Goal: Task Accomplishment & Management: Manage account settings

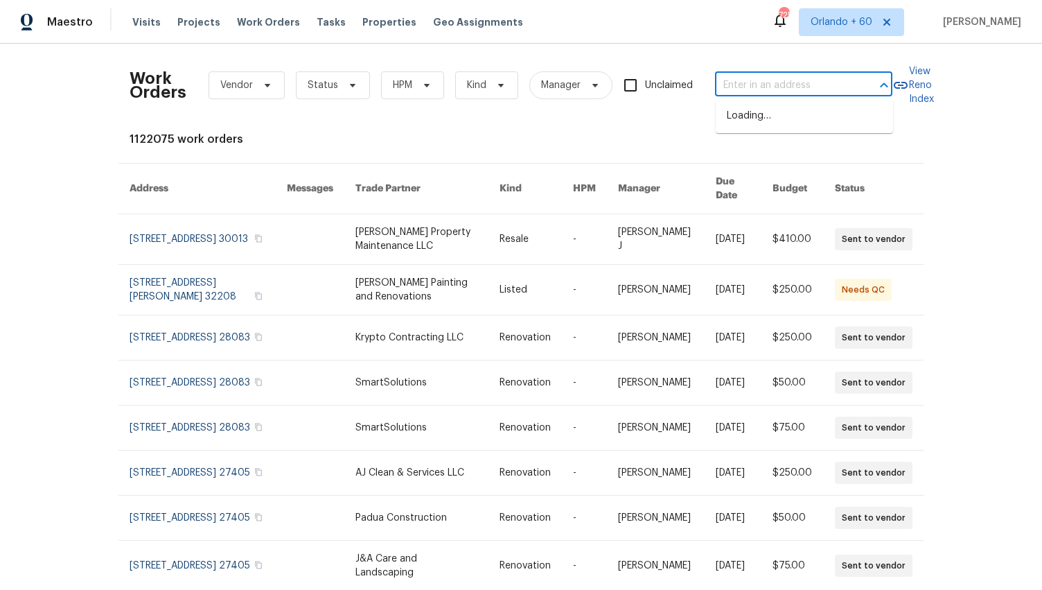
click at [841, 89] on input "text" at bounding box center [784, 85] width 139 height 21
paste input "[STREET_ADDRESS][PERSON_NAME]"
type input "[STREET_ADDRESS][PERSON_NAME]"
click at [841, 126] on li "[STREET_ADDRESS][PERSON_NAME]" at bounding box center [804, 123] width 177 height 37
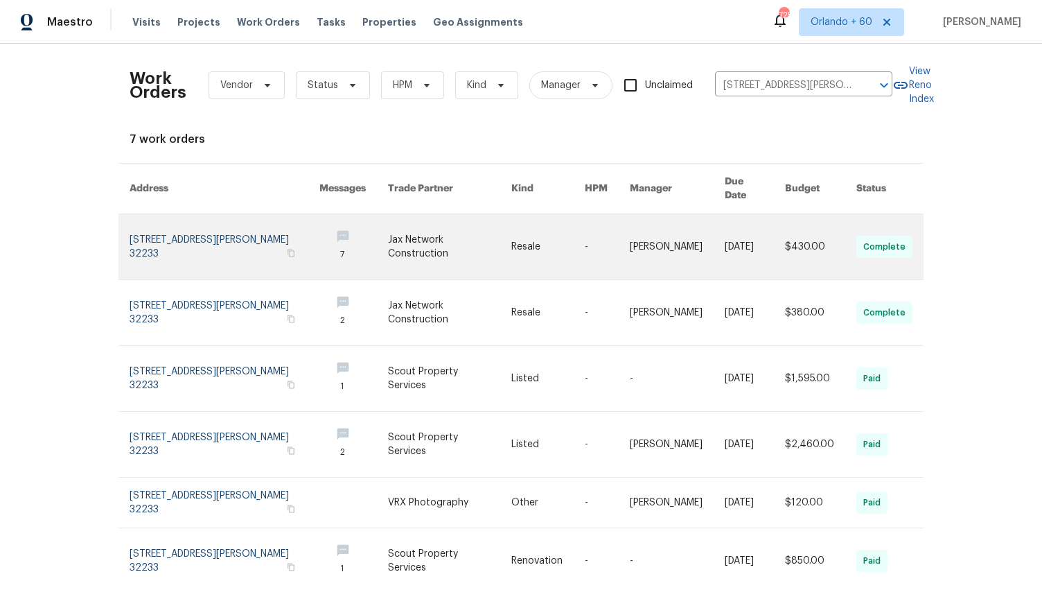
click at [196, 214] on link at bounding box center [225, 246] width 190 height 65
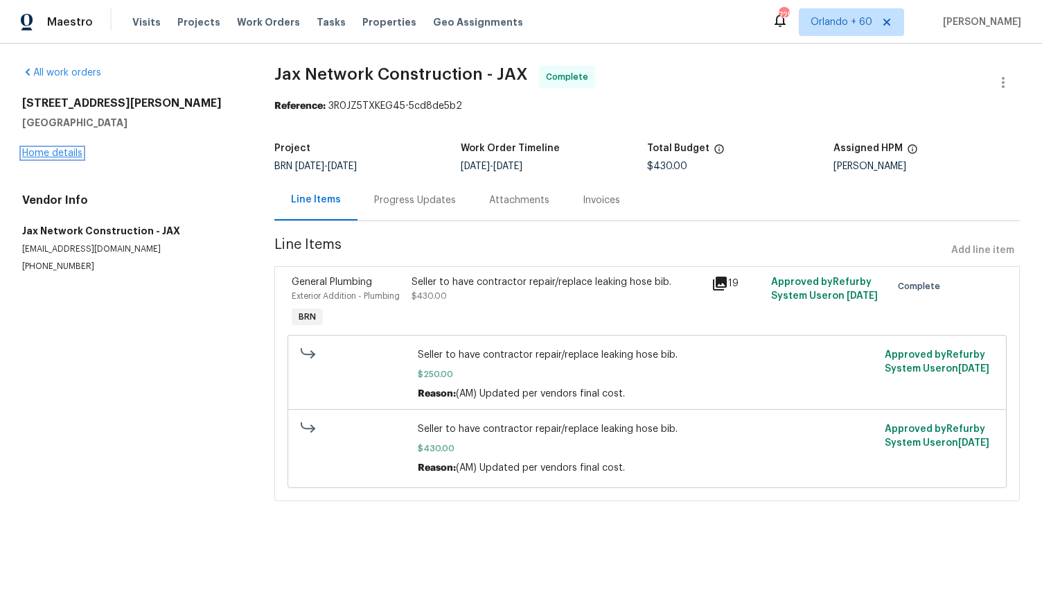
click at [62, 152] on link "Home details" at bounding box center [52, 153] width 60 height 10
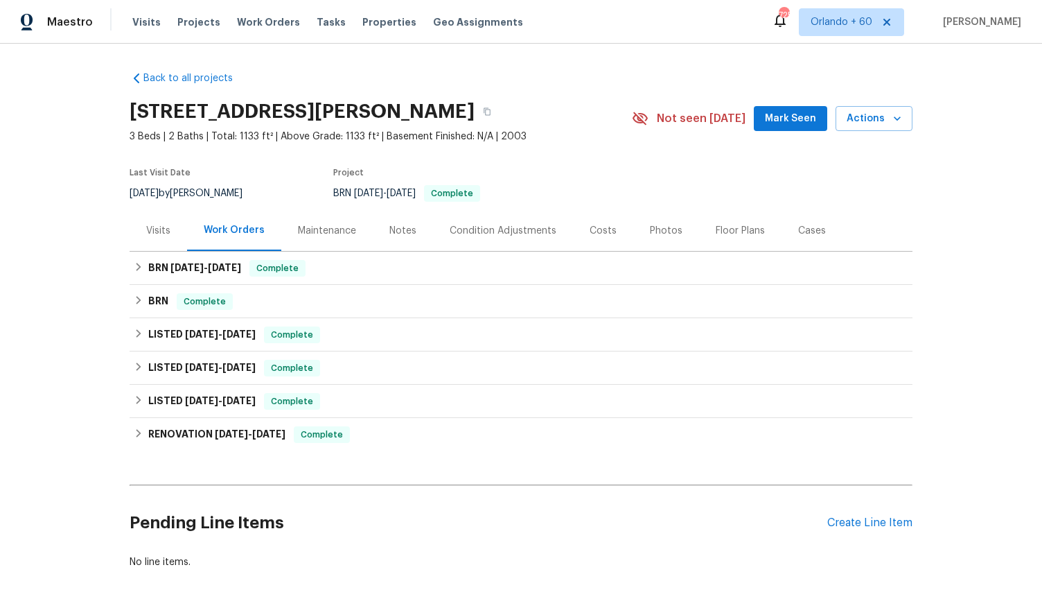
click at [337, 229] on div "Maintenance" at bounding box center [327, 231] width 58 height 14
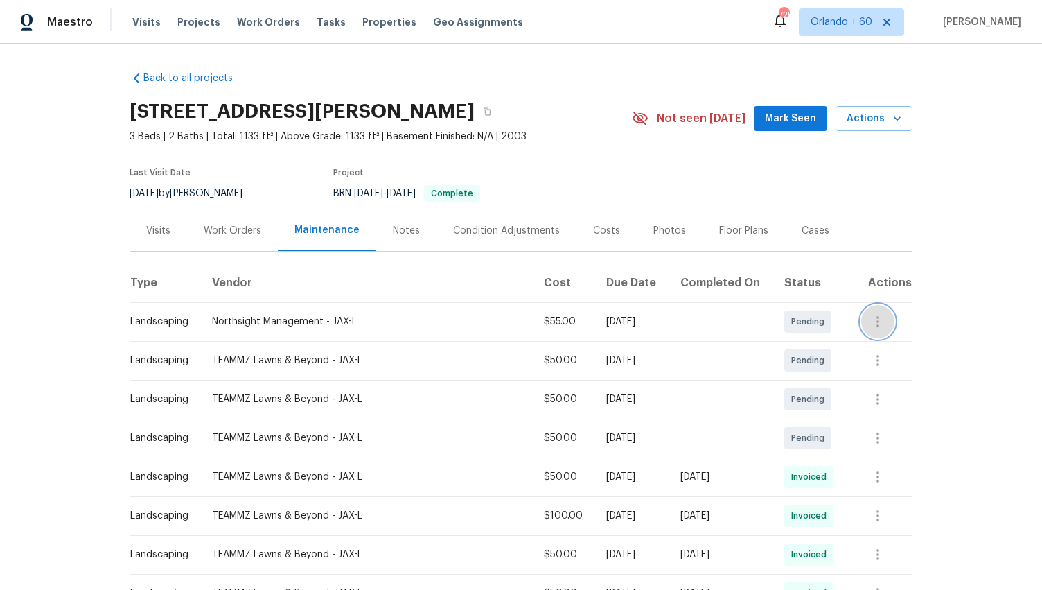
click at [879, 321] on icon "button" at bounding box center [878, 321] width 17 height 17
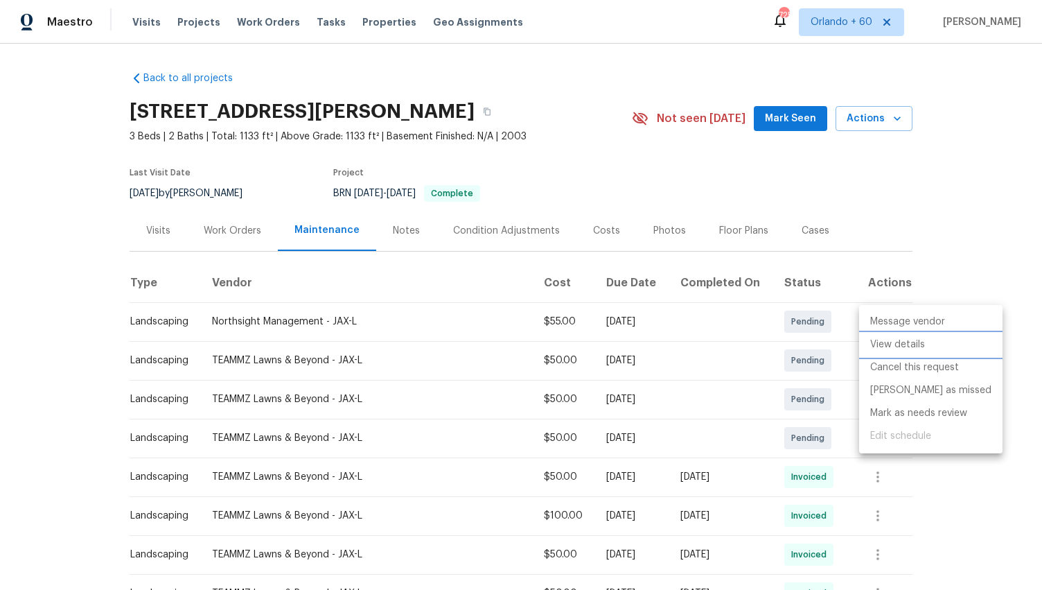
click at [904, 342] on li "View details" at bounding box center [930, 344] width 143 height 23
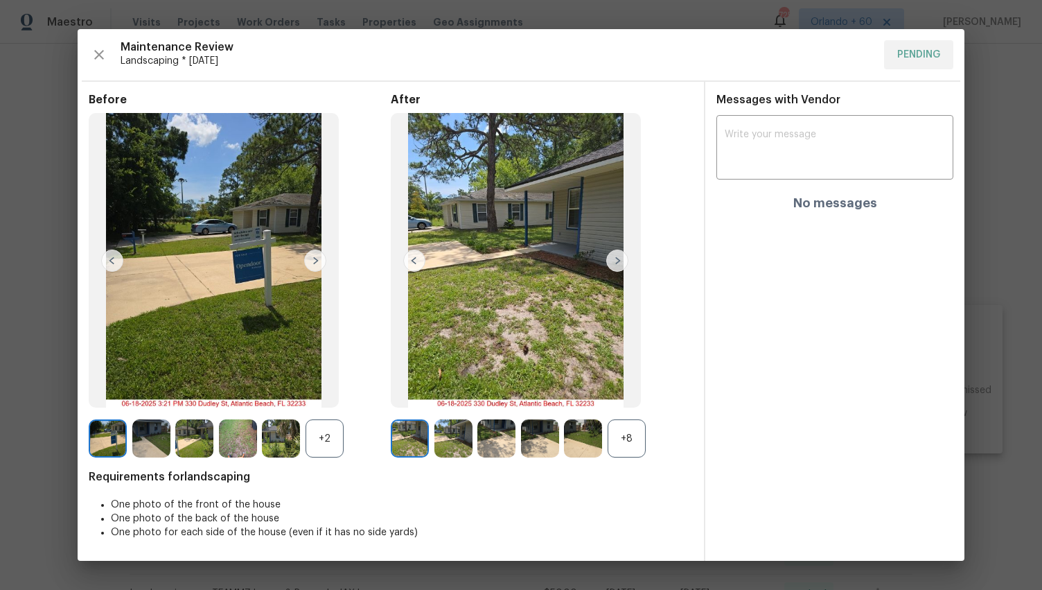
click at [931, 60] on div "Maintenance Review Landscaping * [DATE] PENDING" at bounding box center [521, 54] width 865 height 29
click at [100, 53] on icon "button" at bounding box center [99, 55] width 10 height 10
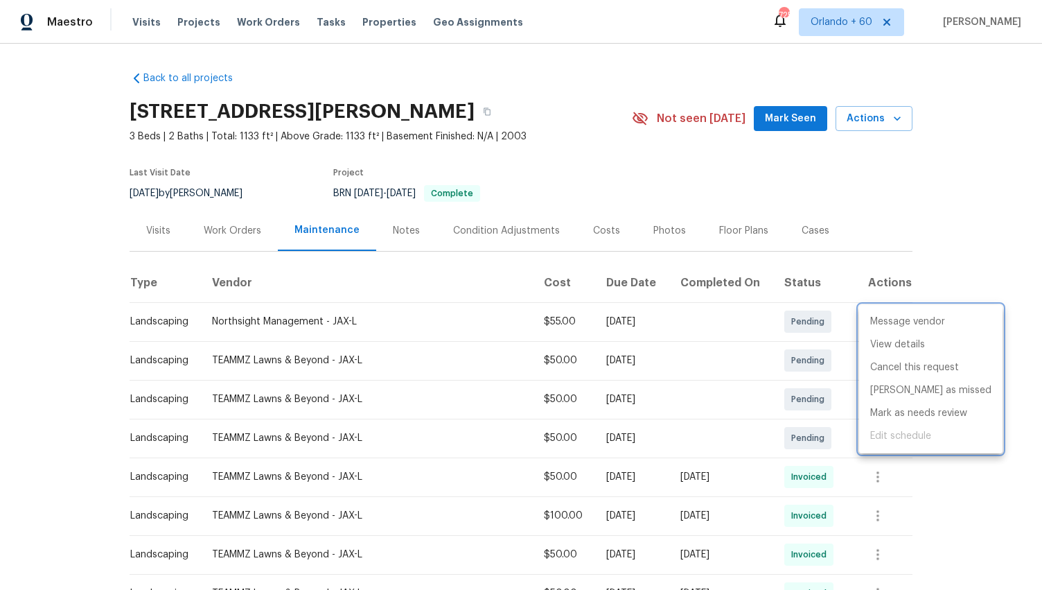
click at [73, 190] on div at bounding box center [521, 295] width 1042 height 590
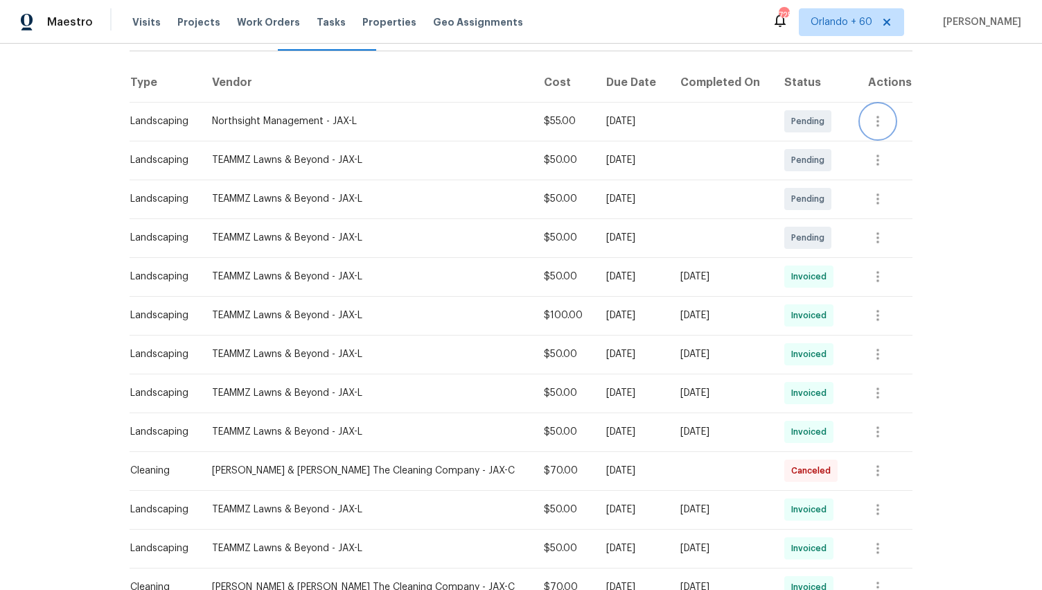
scroll to position [204, 0]
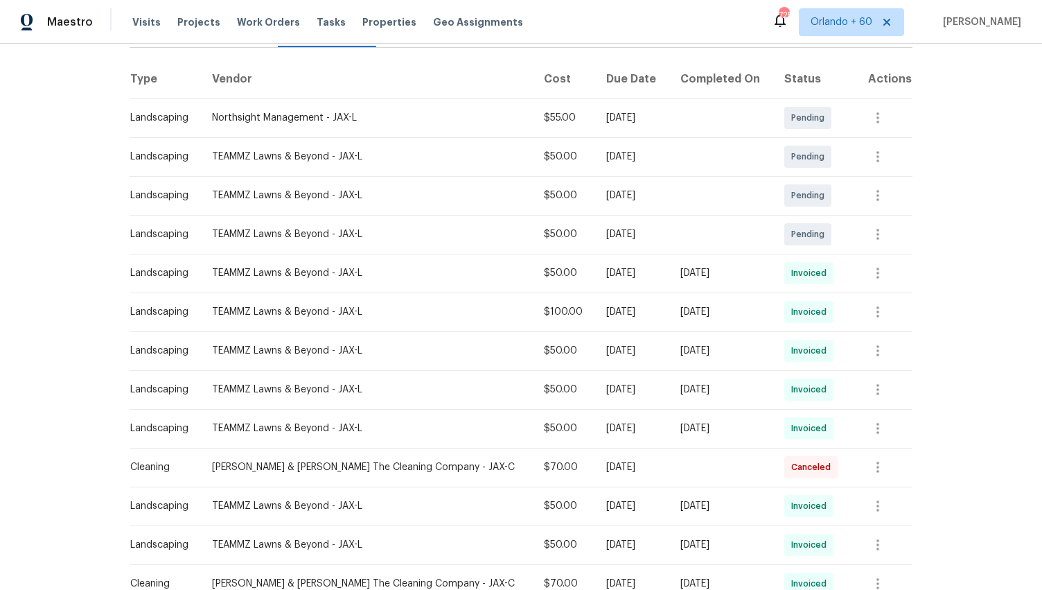
click at [73, 190] on div "Back to all projects [STREET_ADDRESS][PERSON_NAME] 3 Beds | 2 Baths | Total: 11…" at bounding box center [521, 317] width 1042 height 546
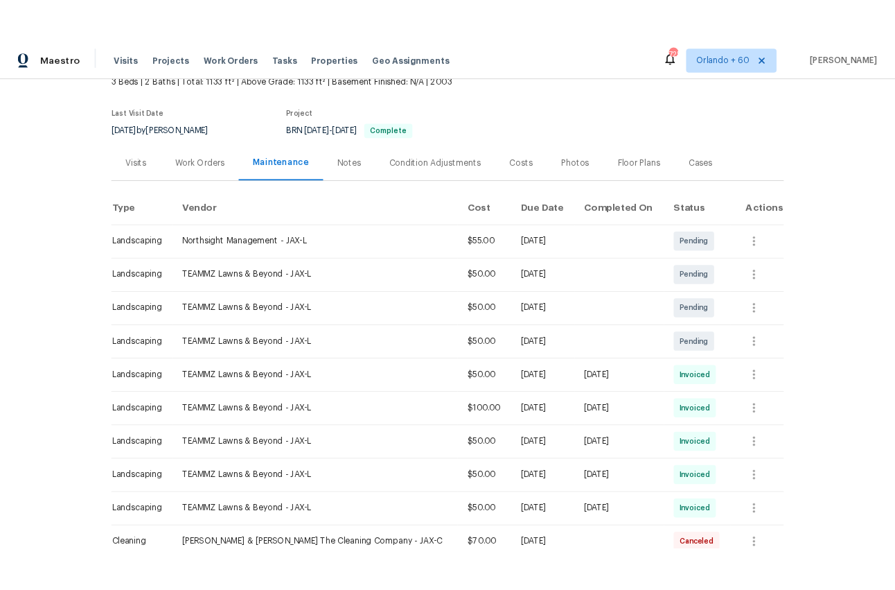
scroll to position [56, 0]
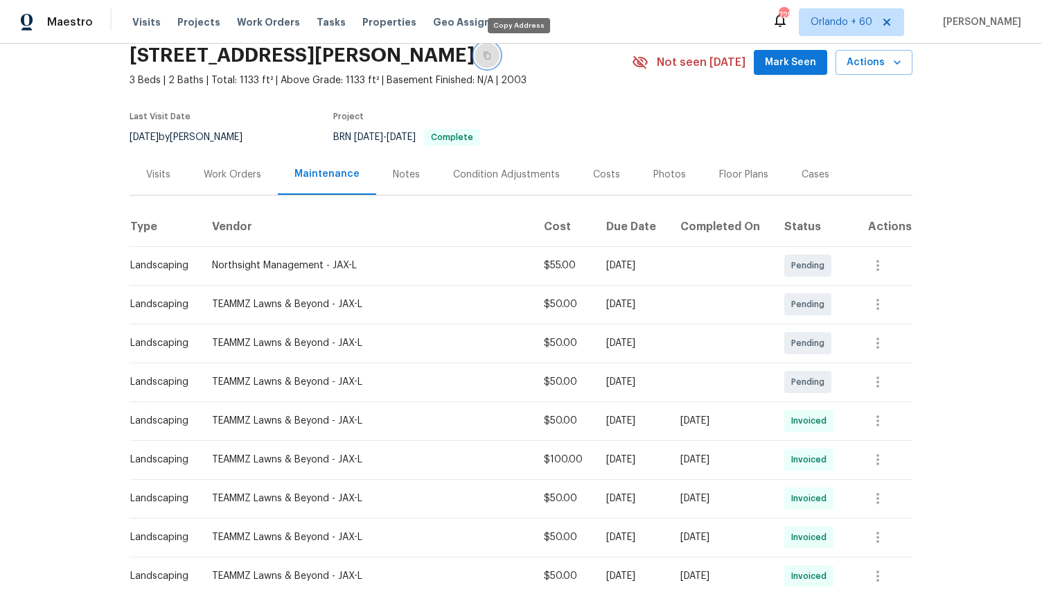
click at [491, 52] on icon "button" at bounding box center [487, 55] width 8 height 8
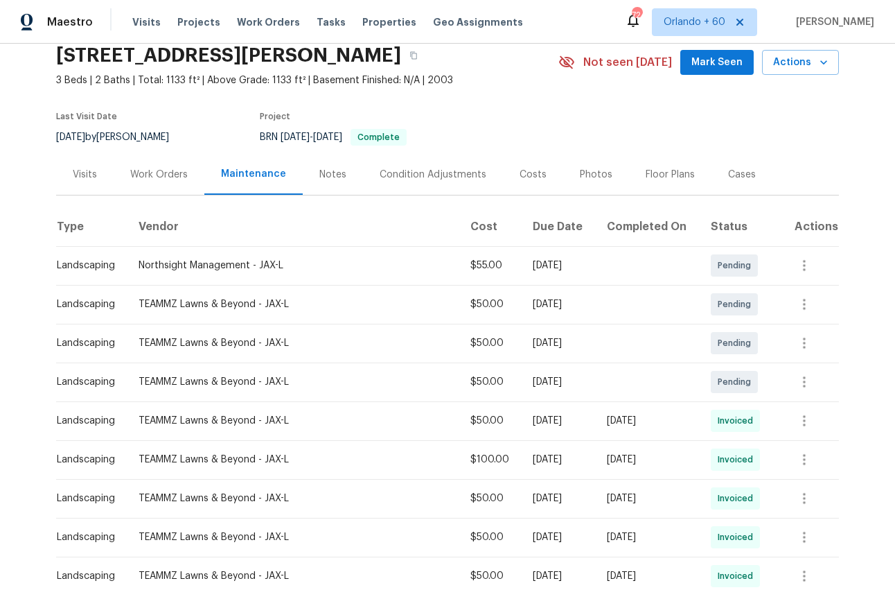
click at [251, 267] on div "Northsight Management - JAX-L" at bounding box center [294, 265] width 310 height 14
click at [803, 260] on icon "button" at bounding box center [804, 265] width 3 height 11
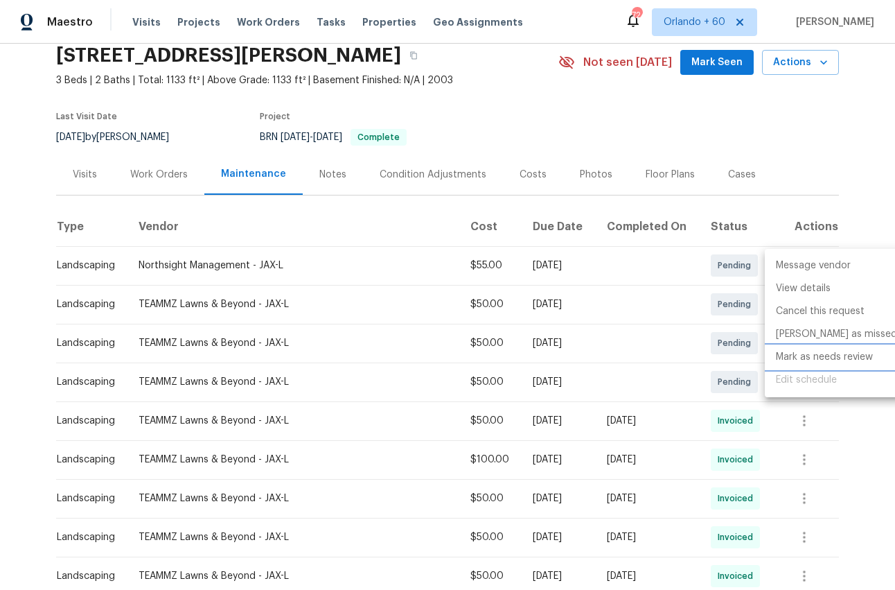
click at [837, 364] on li "Mark as needs review" at bounding box center [836, 357] width 143 height 23
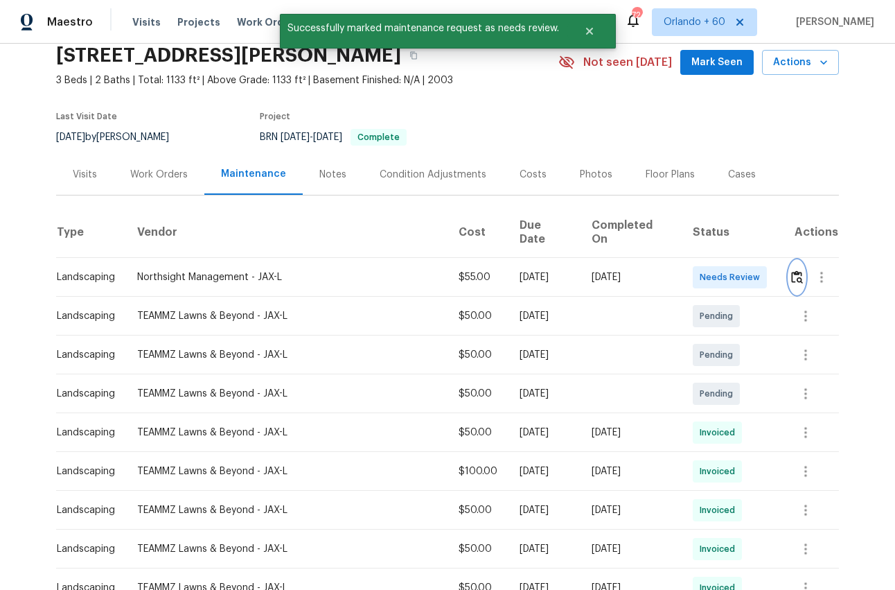
click at [794, 270] on img "button" at bounding box center [797, 276] width 12 height 13
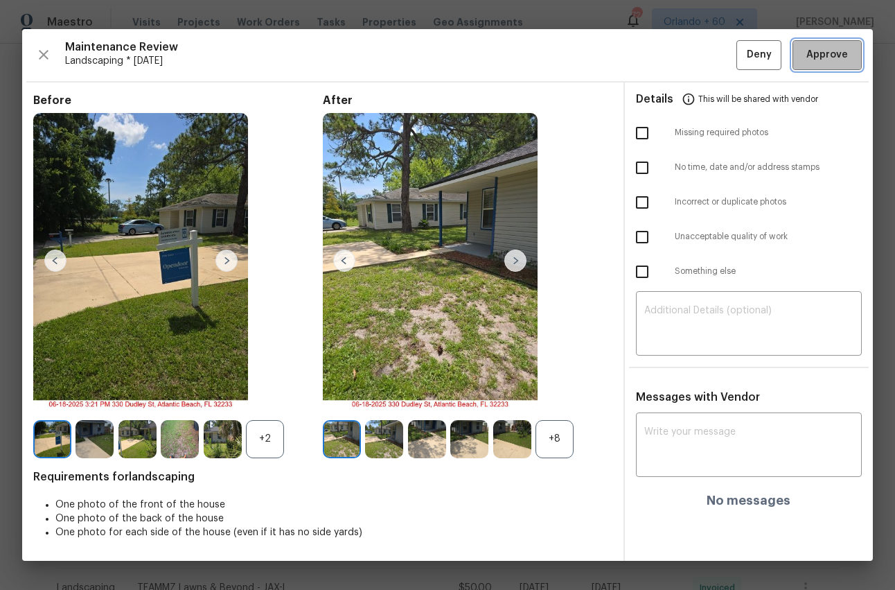
click at [828, 54] on span "Approve" at bounding box center [828, 54] width 42 height 17
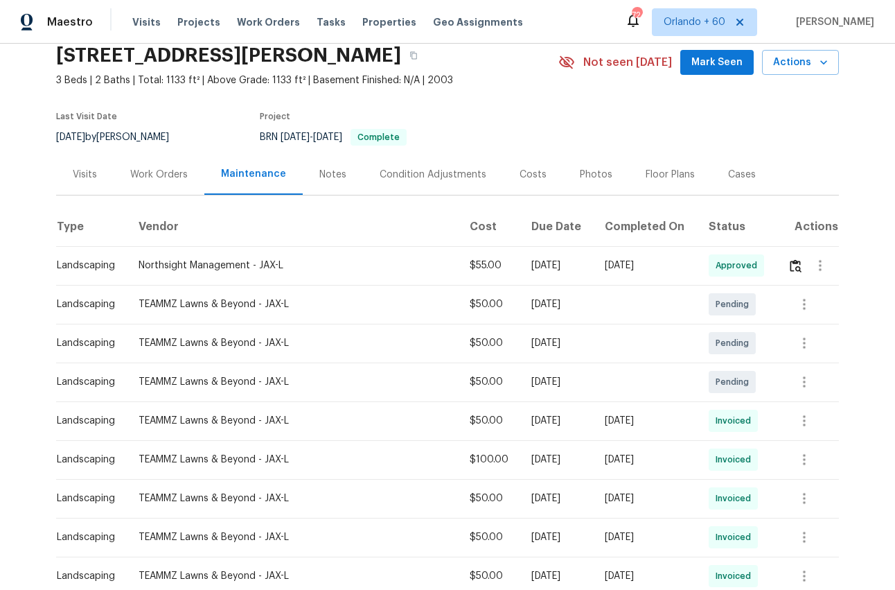
click at [869, 276] on div "Back to all projects [STREET_ADDRESS][PERSON_NAME] 3 Beds | 2 Baths | Total: 11…" at bounding box center [447, 317] width 895 height 546
